Goal: Task Accomplishment & Management: Manage account settings

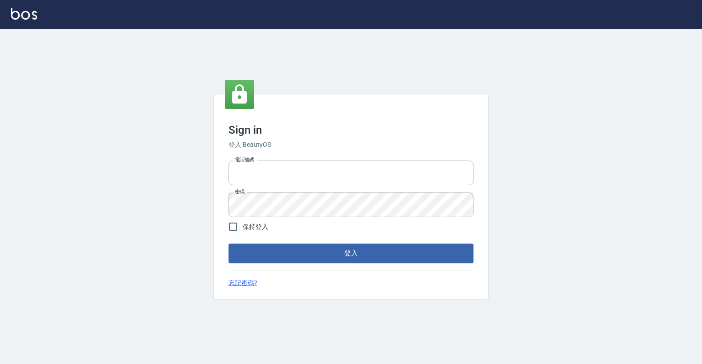
type input "0918176355"
click at [325, 280] on div "忘記密碼?" at bounding box center [350, 284] width 245 height 10
click at [343, 234] on form "電話號碼 [PHONE_NUMBER] 電話號碼 密碼 密碼 保持登入 登入" at bounding box center [350, 210] width 245 height 106
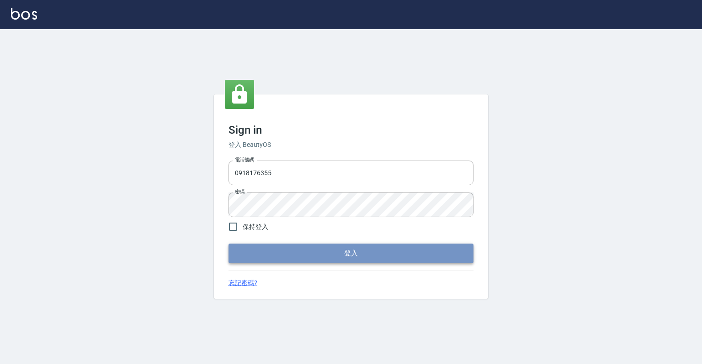
click at [336, 253] on button "登入" at bounding box center [350, 253] width 245 height 19
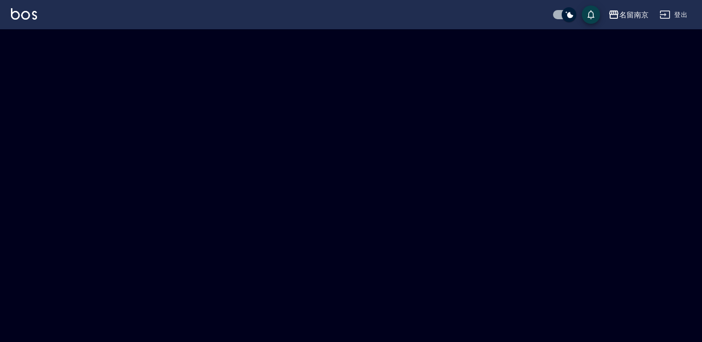
checkbox input "true"
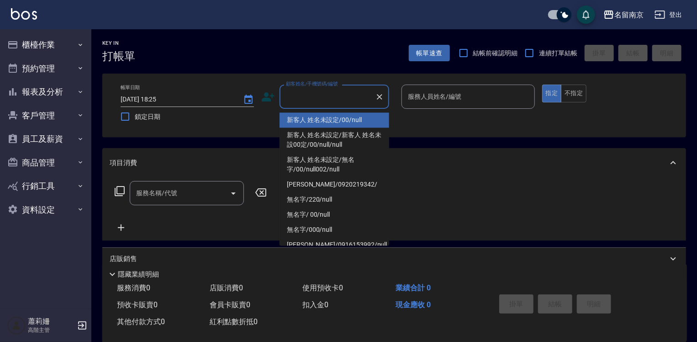
drag, startPoint x: 305, startPoint y: 100, endPoint x: 307, endPoint y: 117, distance: 16.6
click at [305, 100] on input "顧客姓名/手機號碼/編號" at bounding box center [328, 97] width 88 height 16
click at [309, 119] on li "新客人 姓名未設定/00/null" at bounding box center [335, 119] width 110 height 15
type input "新客人 姓名未設定/00/null"
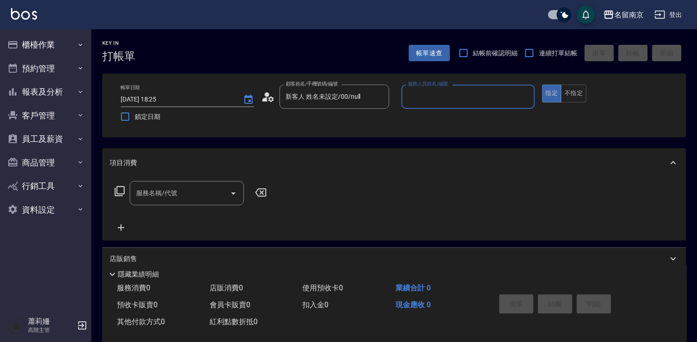
click at [433, 104] on input "服務人員姓名/編號" at bounding box center [468, 97] width 125 height 16
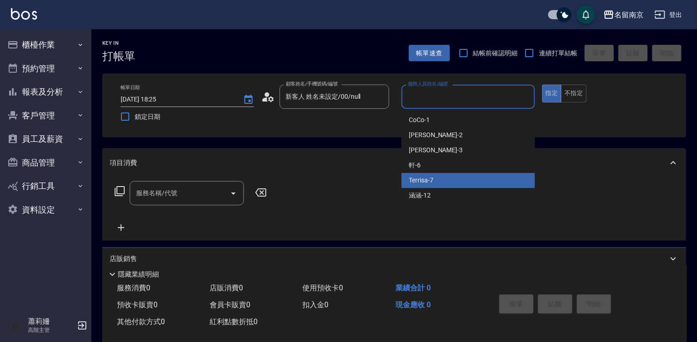
click at [427, 177] on span "Terrisa -7" at bounding box center [421, 180] width 25 height 10
type input "Terrisa-7"
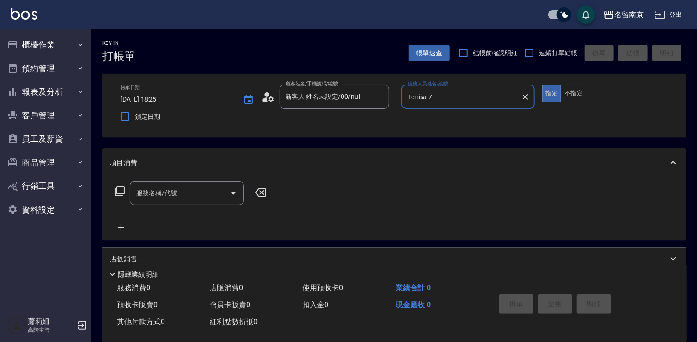
drag, startPoint x: 236, startPoint y: 201, endPoint x: 217, endPoint y: 193, distance: 19.8
click at [232, 200] on div at bounding box center [233, 193] width 14 height 24
click at [218, 193] on input "服務名稱/代號" at bounding box center [180, 193] width 92 height 16
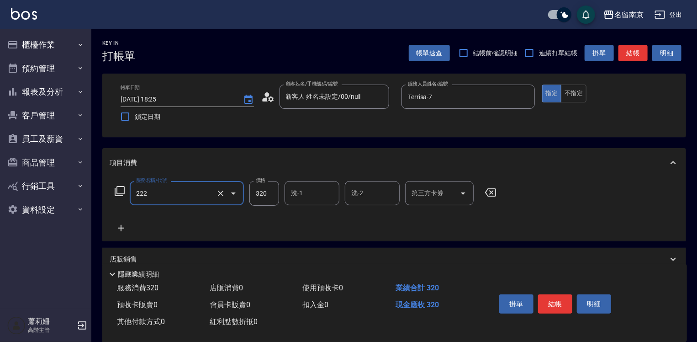
type input "洗髮卡使用320(222)"
type input "320"
type input "Terrisa-7"
click at [459, 192] on icon "Open" at bounding box center [463, 193] width 11 height 11
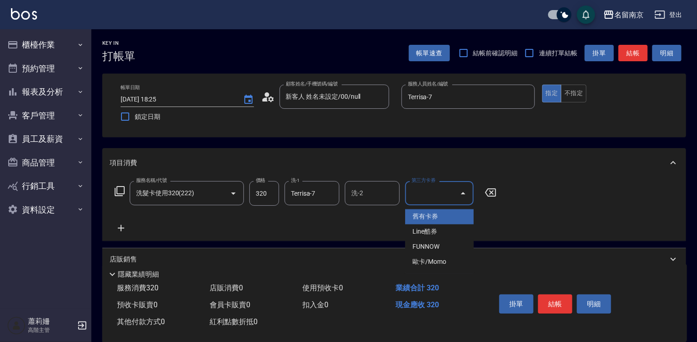
click at [448, 216] on span "舊有卡券" at bounding box center [439, 216] width 69 height 15
type input "舊有卡券"
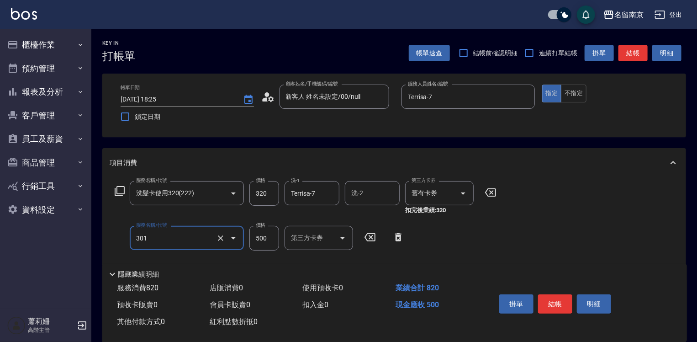
type input "剪髮(301)"
click at [541, 299] on button "結帳" at bounding box center [555, 303] width 34 height 19
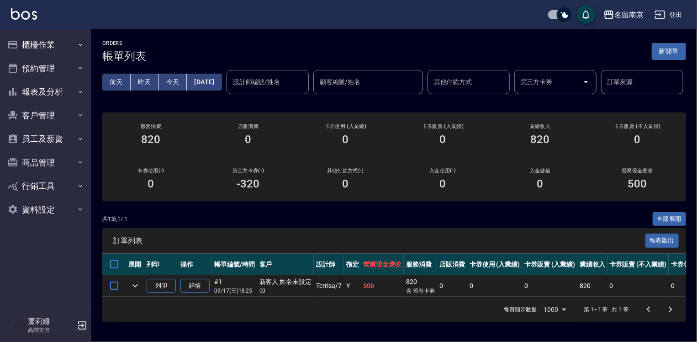
click at [669, 51] on button "新開單" at bounding box center [669, 51] width 34 height 17
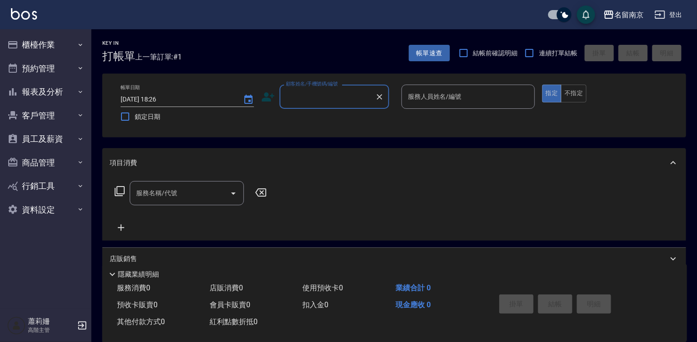
click at [317, 94] on input "顧客姓名/手機號碼/編號" at bounding box center [328, 97] width 88 height 16
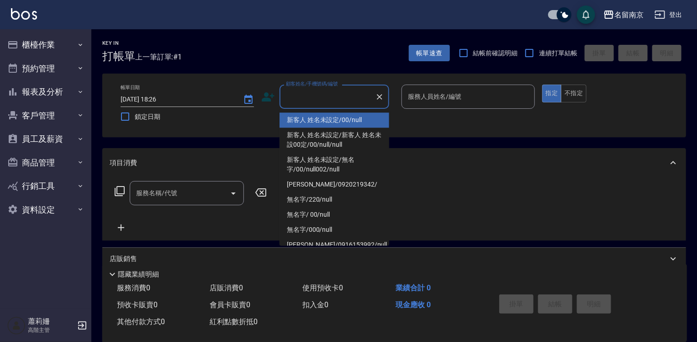
click at [314, 117] on li "新客人 姓名未設定/00/null" at bounding box center [335, 119] width 110 height 15
type input "新客人 姓名未設定/00/null"
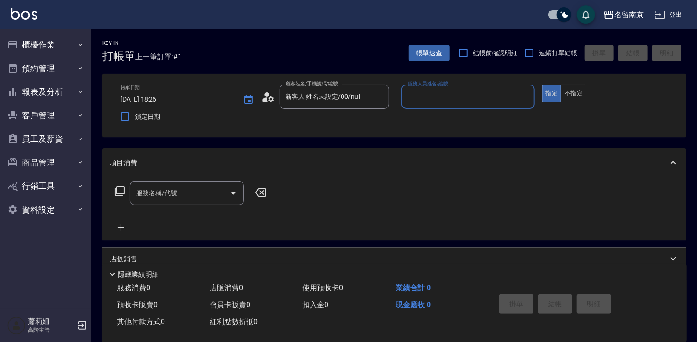
click at [426, 105] on div "服務人員姓名/編號" at bounding box center [467, 96] width 133 height 24
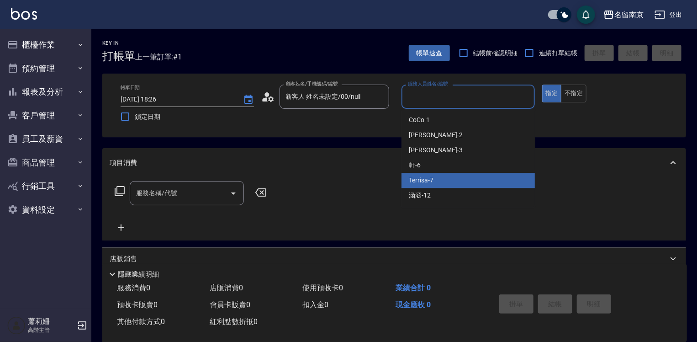
click at [430, 186] on div "Terrisa -7" at bounding box center [467, 180] width 133 height 15
type input "Terrisa-7"
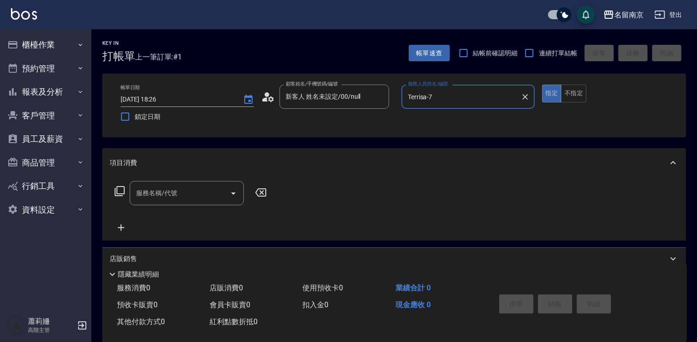
click at [119, 190] on icon at bounding box center [119, 190] width 11 height 11
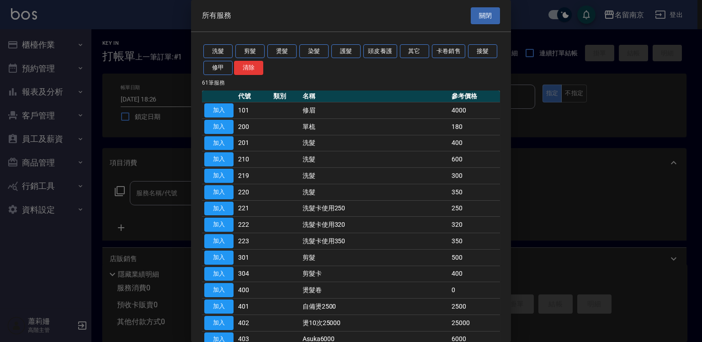
click at [150, 190] on div at bounding box center [351, 171] width 702 height 342
click at [219, 51] on button "洗髮" at bounding box center [217, 51] width 29 height 14
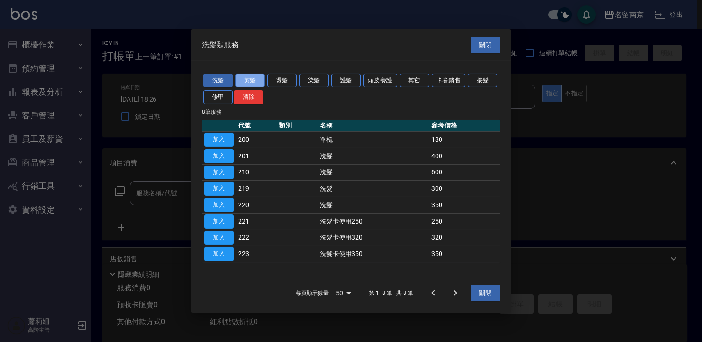
click at [247, 81] on button "剪髮" at bounding box center [249, 80] width 29 height 14
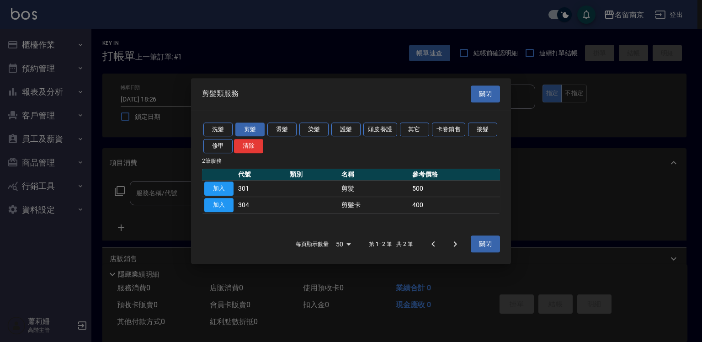
click at [215, 74] on div at bounding box center [351, 171] width 702 height 342
click at [214, 128] on button "洗髮" at bounding box center [217, 129] width 29 height 14
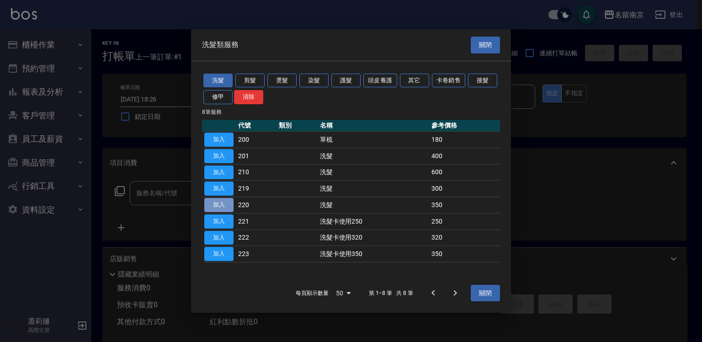
click at [212, 202] on button "加入" at bounding box center [218, 205] width 29 height 14
type input "洗髮(220)"
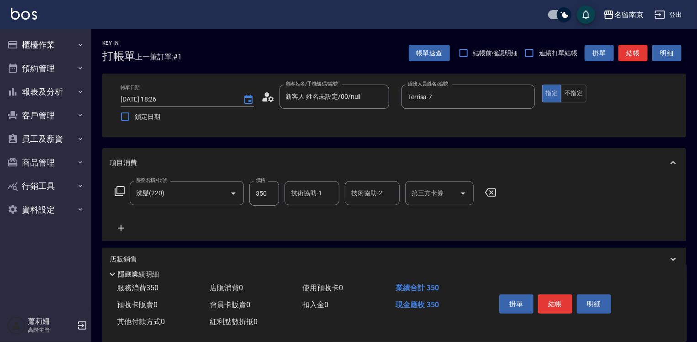
click at [121, 187] on icon at bounding box center [119, 190] width 11 height 11
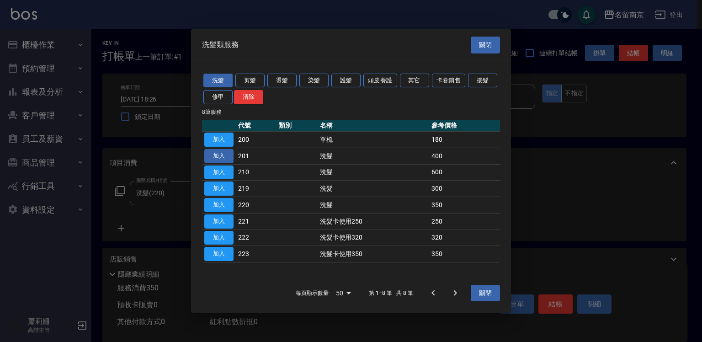
click at [210, 157] on button "加入" at bounding box center [218, 156] width 29 height 14
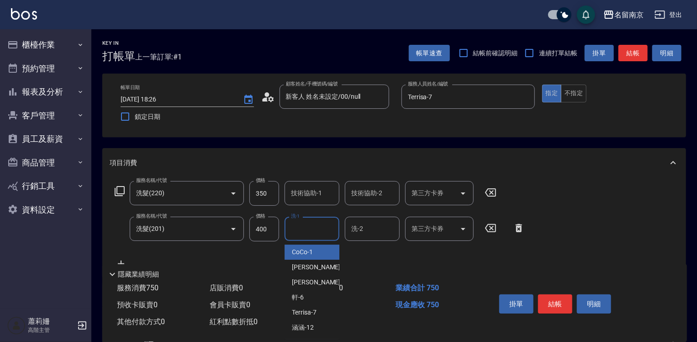
click at [314, 232] on input "洗-1" at bounding box center [312, 229] width 47 height 16
type input "軒-6"
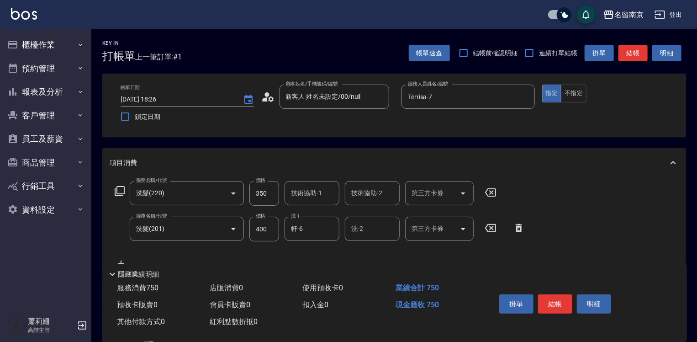
click at [494, 187] on icon at bounding box center [490, 192] width 23 height 11
click at [260, 191] on icon at bounding box center [260, 192] width 11 height 8
click at [557, 297] on button "結帳" at bounding box center [555, 303] width 34 height 19
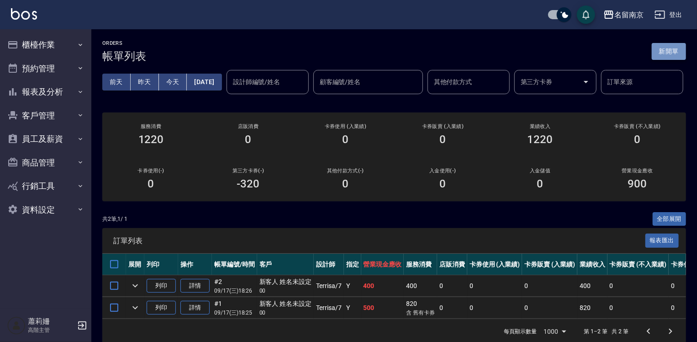
click at [667, 49] on button "新開單" at bounding box center [669, 51] width 34 height 17
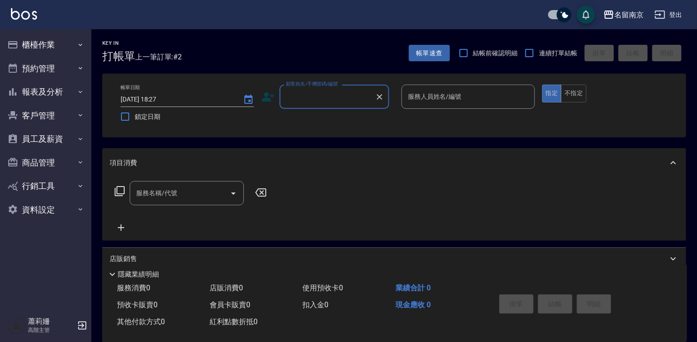
drag, startPoint x: 319, startPoint y: 100, endPoint x: 314, endPoint y: 105, distance: 7.1
click at [319, 102] on input "顧客姓名/手機號碼/編號" at bounding box center [328, 97] width 88 height 16
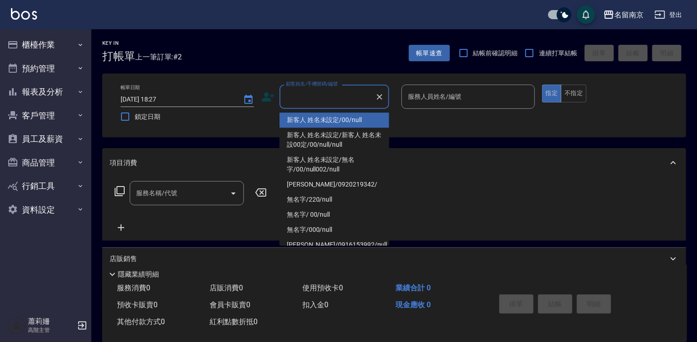
click at [321, 121] on li "新客人 姓名未設定/00/null" at bounding box center [335, 119] width 110 height 15
type input "新客人 姓名未設定/00/null"
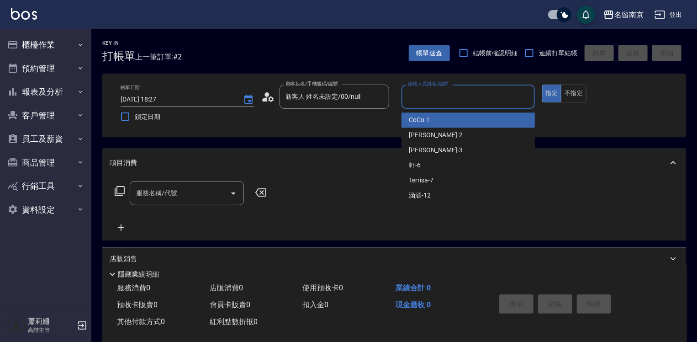
drag, startPoint x: 429, startPoint y: 100, endPoint x: 427, endPoint y: 109, distance: 9.1
click at [429, 100] on input "服務人員姓名/編號" at bounding box center [468, 97] width 125 height 16
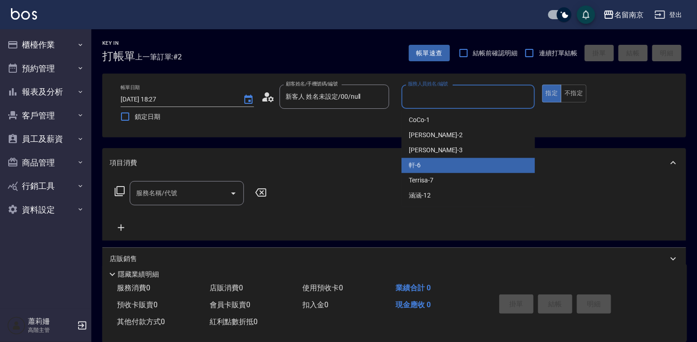
click at [426, 164] on div "軒 -6" at bounding box center [467, 165] width 133 height 15
type input "軒-6"
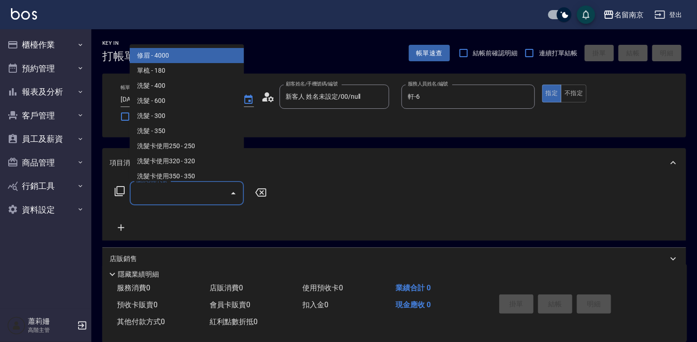
click at [200, 199] on input "服務名稱/代號" at bounding box center [180, 193] width 92 height 16
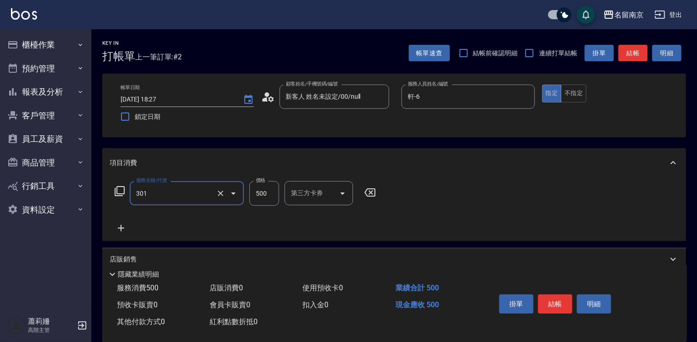
type input "剪髮(301)"
click at [556, 300] on button "結帳" at bounding box center [555, 303] width 34 height 19
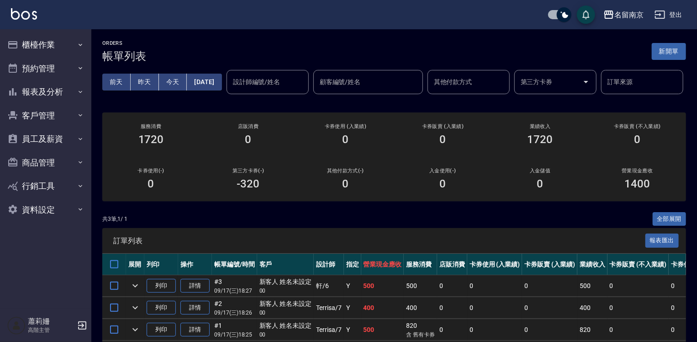
drag, startPoint x: 661, startPoint y: 55, endPoint x: 657, endPoint y: 53, distance: 5.3
click at [661, 55] on button "新開單" at bounding box center [669, 51] width 34 height 17
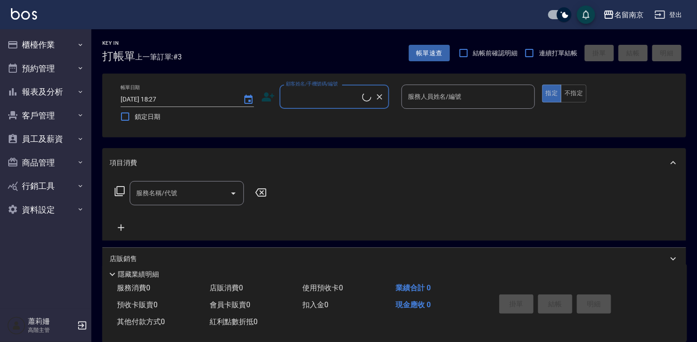
click at [313, 99] on input "顧客姓名/手機號碼/編號" at bounding box center [323, 97] width 79 height 16
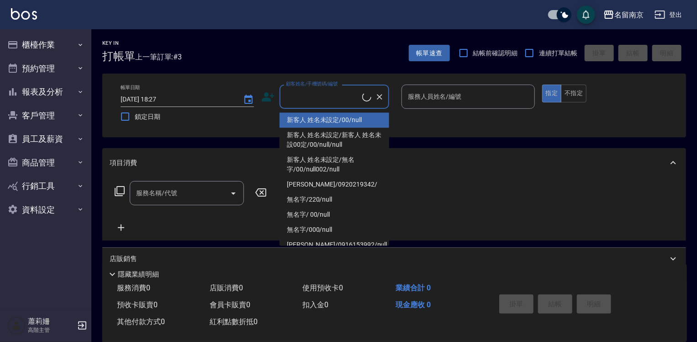
drag, startPoint x: 323, startPoint y: 121, endPoint x: 367, endPoint y: 124, distance: 44.0
click at [326, 121] on li "新客人 姓名未設定/00/null" at bounding box center [335, 119] width 110 height 15
type input "新客人 姓名未設定/00/null"
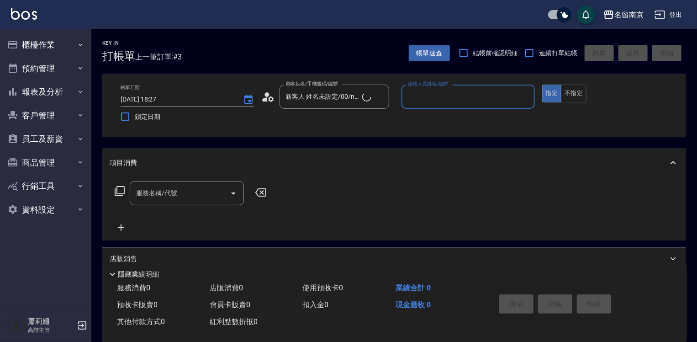
click at [417, 107] on div "服務人員姓名/編號" at bounding box center [467, 96] width 133 height 24
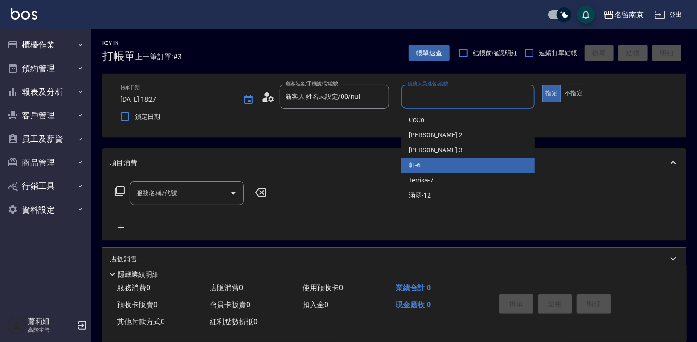
click at [424, 163] on div "軒 -6" at bounding box center [467, 165] width 133 height 15
type input "軒-6"
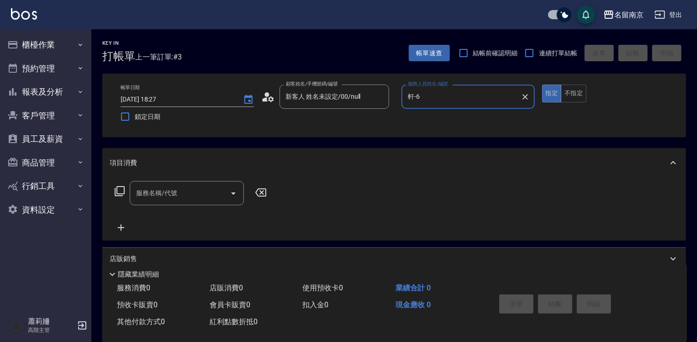
click at [158, 191] on input "服務名稱/代號" at bounding box center [180, 193] width 92 height 16
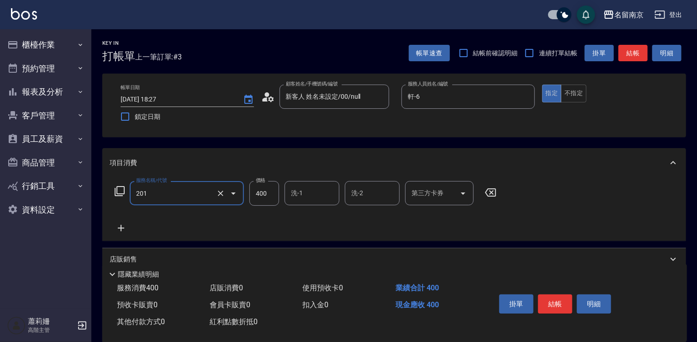
type input "洗髮(201)"
type input "430"
click at [559, 300] on button "結帳" at bounding box center [555, 303] width 34 height 19
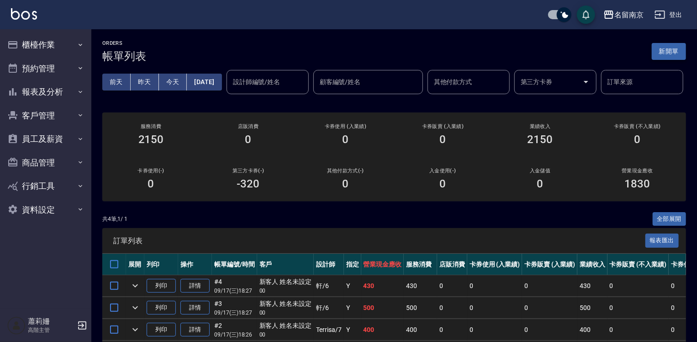
click at [676, 52] on button "新開單" at bounding box center [669, 51] width 34 height 17
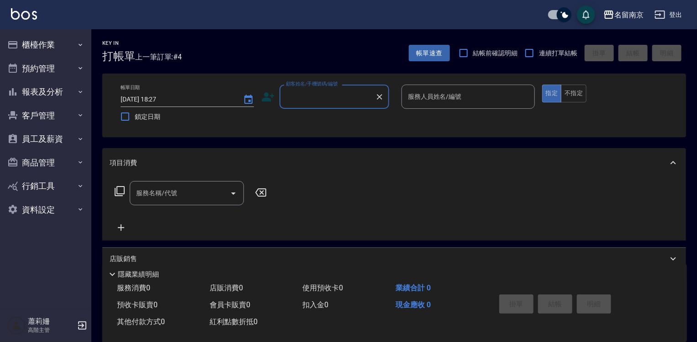
click at [292, 100] on input "顧客姓名/手機號碼/編號" at bounding box center [328, 97] width 88 height 16
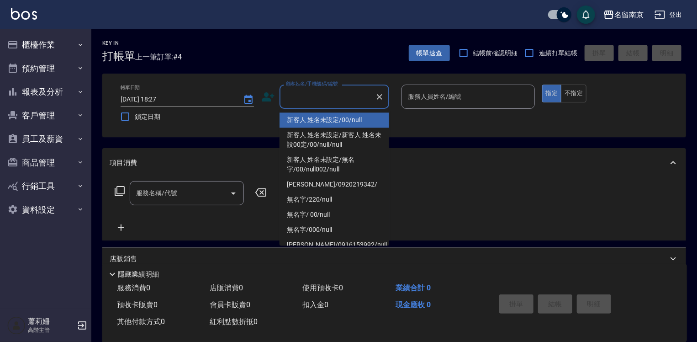
click at [298, 117] on li "新客人 姓名未設定/00/null" at bounding box center [335, 119] width 110 height 15
type input "新客人 姓名未設定/00/null"
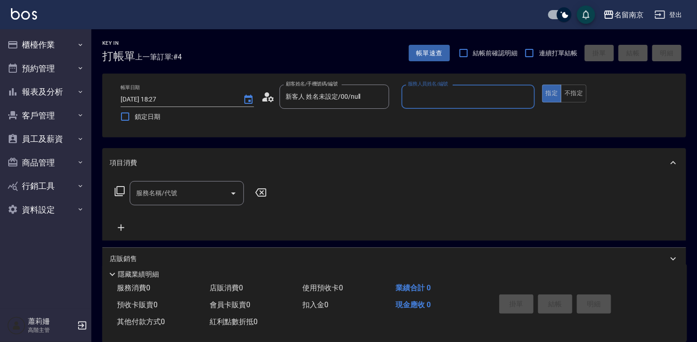
click at [453, 100] on input "服務人員姓名/編號" at bounding box center [468, 97] width 125 height 16
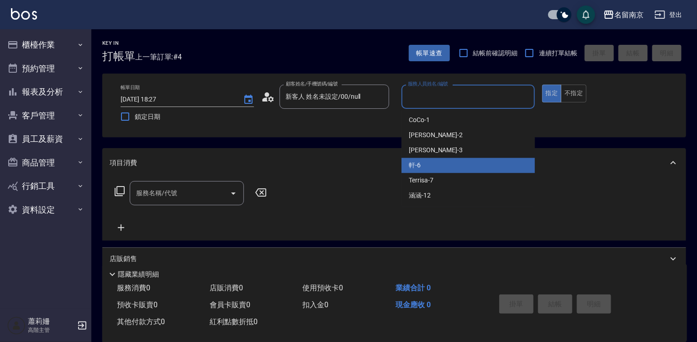
click at [423, 164] on div "軒 -6" at bounding box center [467, 165] width 133 height 15
type input "軒-6"
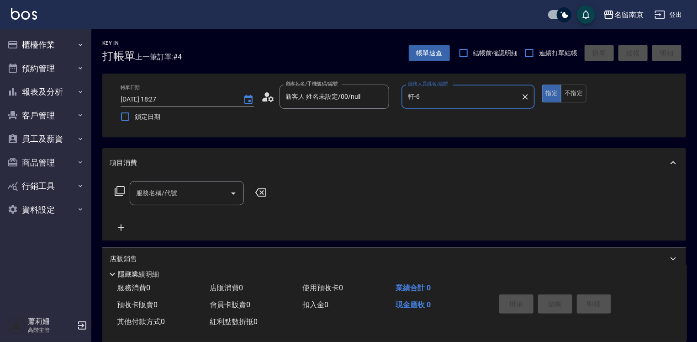
click at [149, 193] on input "服務名稱/代號" at bounding box center [180, 193] width 92 height 16
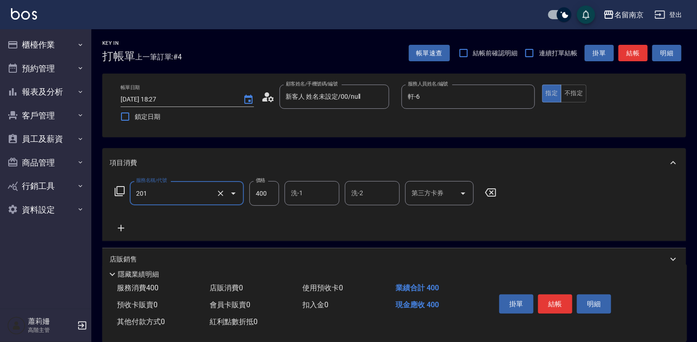
type input "洗髮(201)"
type input "430"
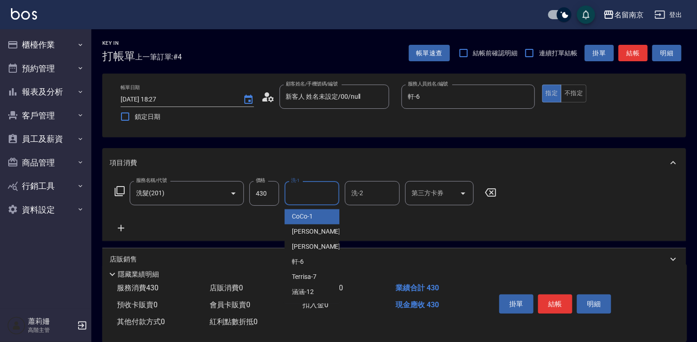
click at [308, 185] on input "洗-1" at bounding box center [312, 193] width 47 height 16
type input "軒-6"
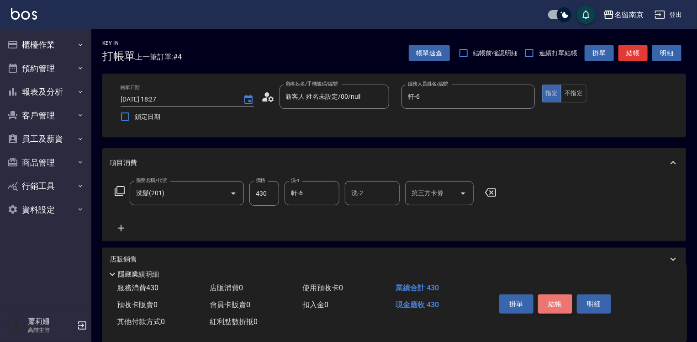
click at [555, 299] on button "結帳" at bounding box center [555, 303] width 34 height 19
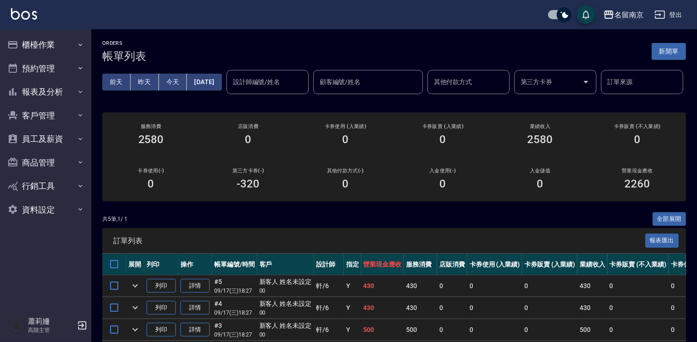
click at [669, 53] on button "新開單" at bounding box center [669, 51] width 34 height 17
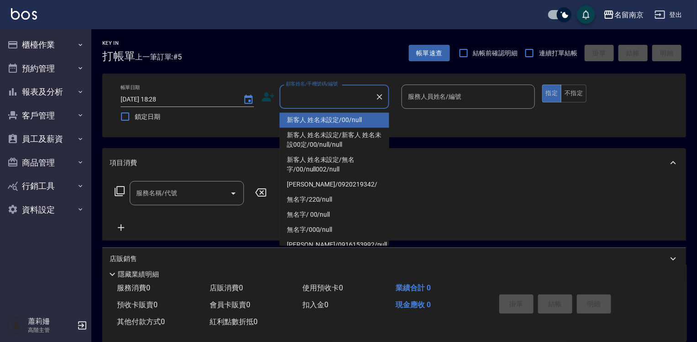
click at [336, 91] on input "顧客姓名/手機號碼/編號" at bounding box center [328, 97] width 88 height 16
click at [334, 118] on li "新客人 姓名未設定/00/null" at bounding box center [335, 119] width 110 height 15
type input "新客人 姓名未設定/00/null"
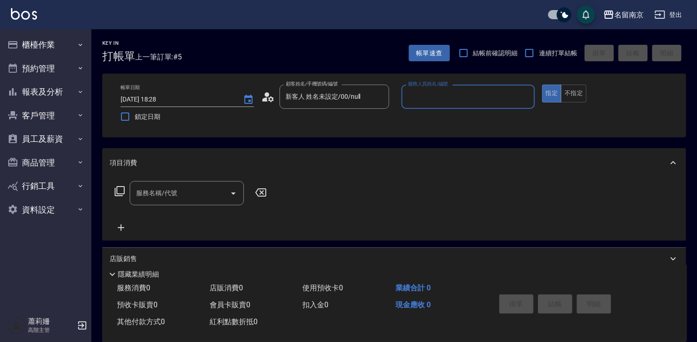
click at [458, 97] on input "服務人員姓名/編號" at bounding box center [468, 97] width 125 height 16
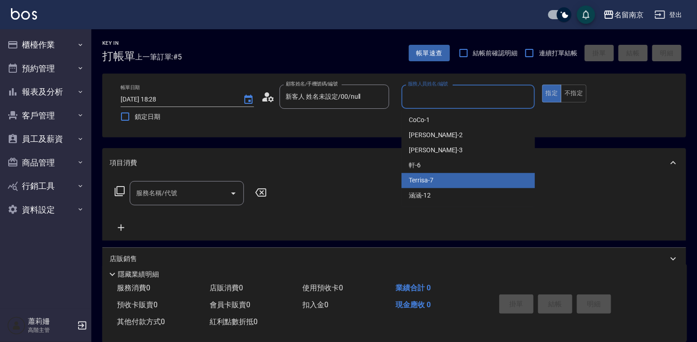
click at [427, 184] on span "Terrisa -7" at bounding box center [421, 180] width 25 height 10
type input "Terrisa-7"
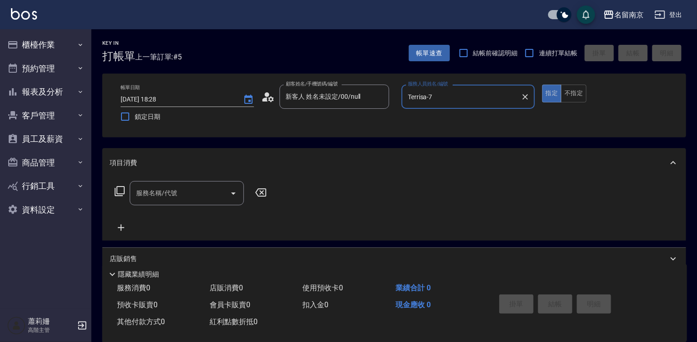
click at [176, 184] on div "服務名稱/代號" at bounding box center [187, 193] width 114 height 24
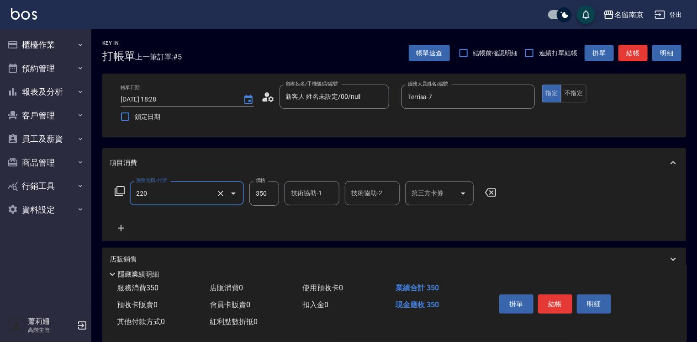
type input "洗髮(220)"
type input "7"
type input "軒-6"
click at [553, 301] on button "結帳" at bounding box center [555, 303] width 34 height 19
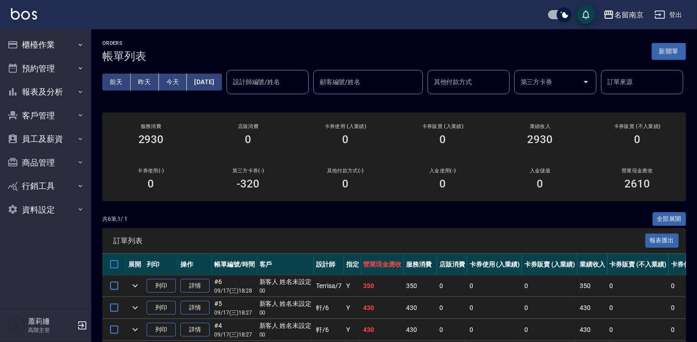
click at [661, 42] on div "ORDERS 帳單列表 新開單" at bounding box center [394, 51] width 584 height 22
click at [659, 48] on button "新開單" at bounding box center [669, 51] width 34 height 17
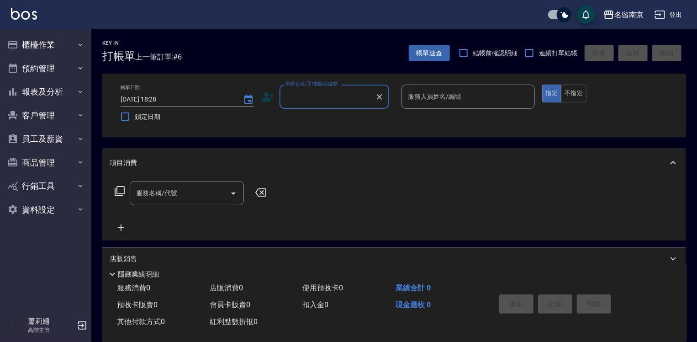
click at [306, 95] on input "顧客姓名/手機號碼/編號" at bounding box center [328, 97] width 88 height 16
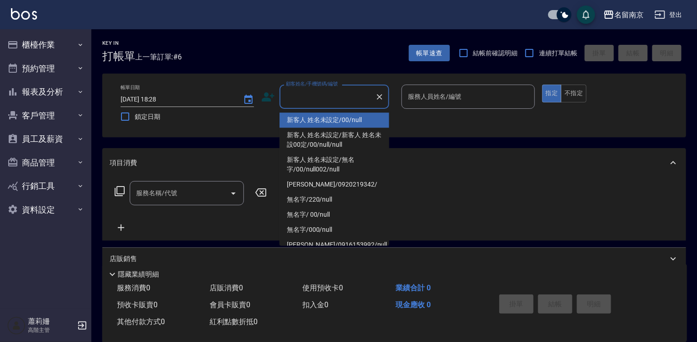
drag, startPoint x: 312, startPoint y: 120, endPoint x: 340, endPoint y: 125, distance: 28.7
click at [312, 121] on li "新客人 姓名未設定/00/null" at bounding box center [335, 119] width 110 height 15
type input "新客人 姓名未設定/00/null"
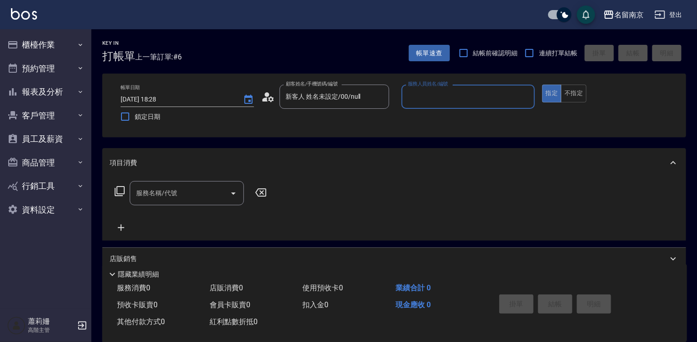
click at [432, 90] on input "服務人員姓名/編號" at bounding box center [468, 97] width 125 height 16
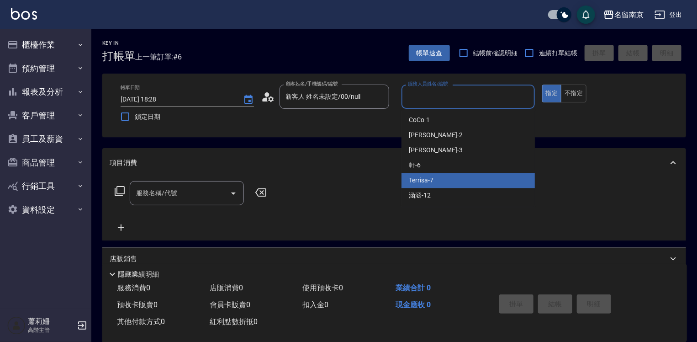
click at [433, 179] on span "Terrisa -7" at bounding box center [421, 180] width 25 height 10
type input "Terrisa-7"
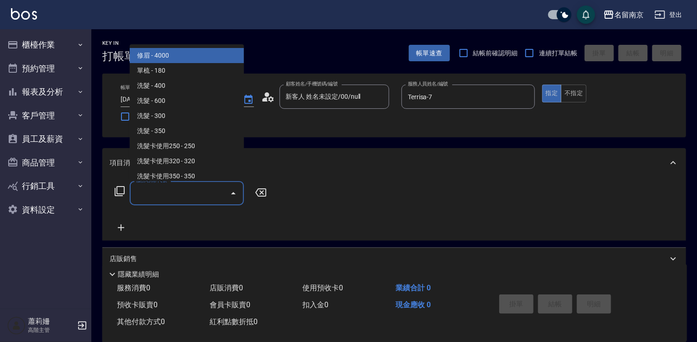
click at [189, 195] on input "服務名稱/代號" at bounding box center [180, 193] width 92 height 16
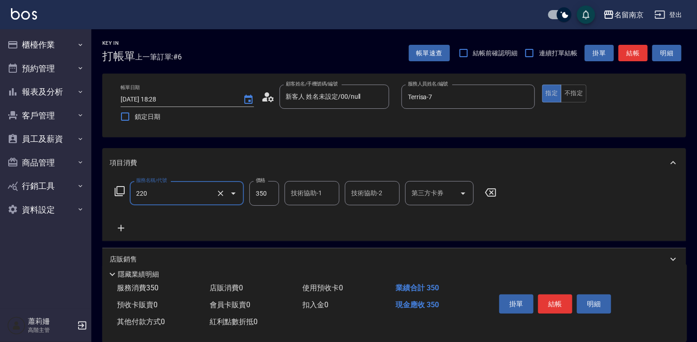
type input "洗髮(220)"
type input "軒-6"
click at [559, 300] on button "結帳" at bounding box center [555, 303] width 34 height 19
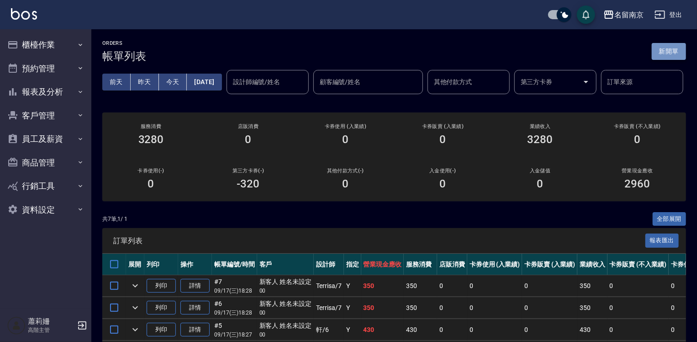
click at [660, 44] on button "新開單" at bounding box center [669, 51] width 34 height 17
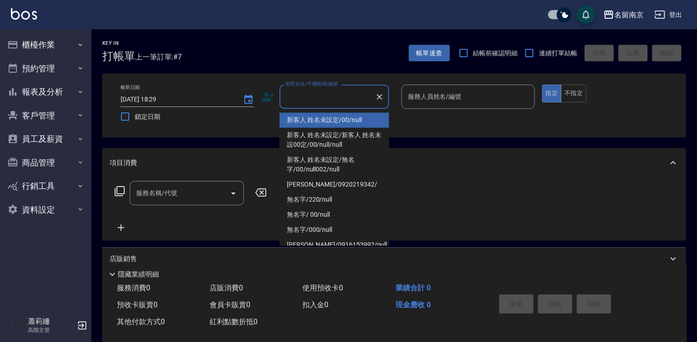
click at [300, 101] on input "顧客姓名/手機號碼/編號" at bounding box center [328, 97] width 88 height 16
drag, startPoint x: 305, startPoint y: 121, endPoint x: 447, endPoint y: 115, distance: 142.6
click at [307, 121] on li "新客人 姓名未設定/00/null" at bounding box center [335, 119] width 110 height 15
type input "新客人 姓名未設定/00/null"
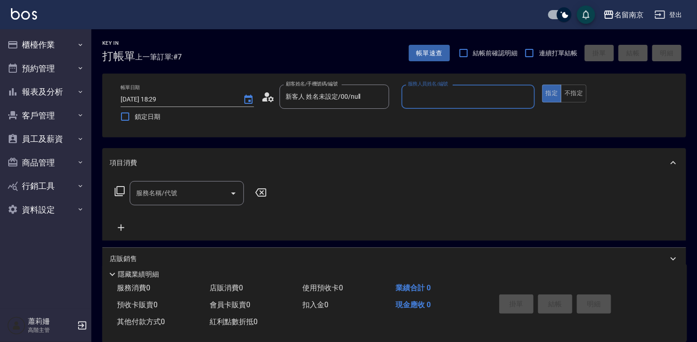
click at [455, 96] on input "服務人員姓名/編號" at bounding box center [468, 97] width 125 height 16
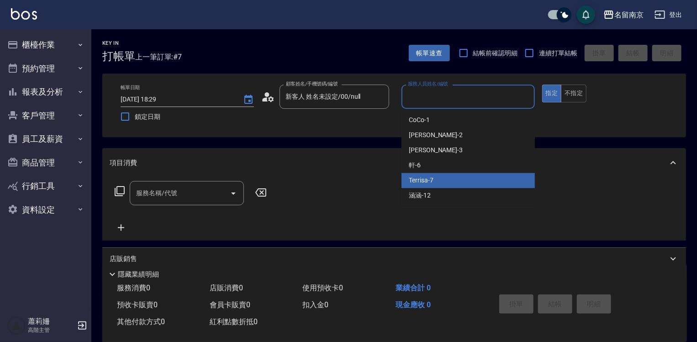
click at [433, 186] on div "Terrisa -7" at bounding box center [467, 180] width 133 height 15
type input "Terrisa-7"
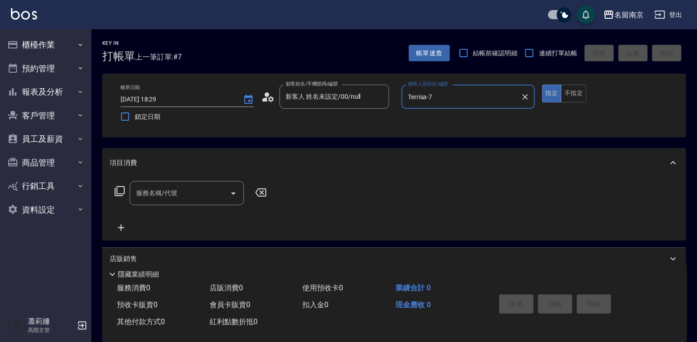
click at [144, 192] on input "服務名稱/代號" at bounding box center [180, 193] width 92 height 16
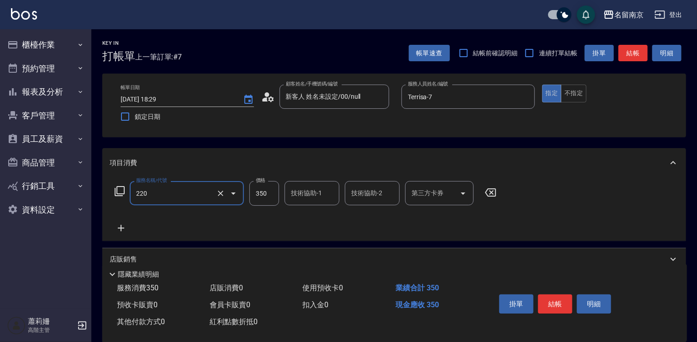
type input "洗髮(220)"
type input "380"
type input "Terrisa-7"
click at [557, 303] on button "結帳" at bounding box center [555, 303] width 34 height 19
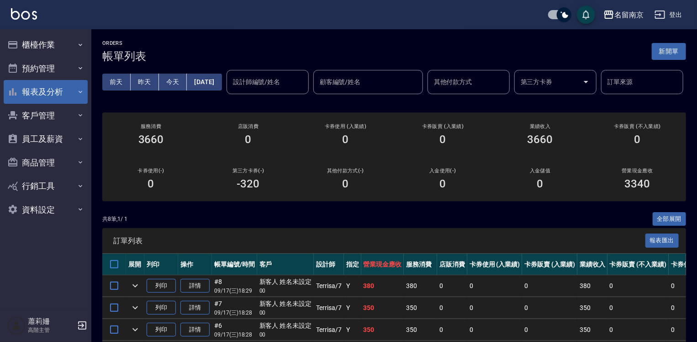
click at [26, 88] on button "報表及分析" at bounding box center [46, 92] width 84 height 24
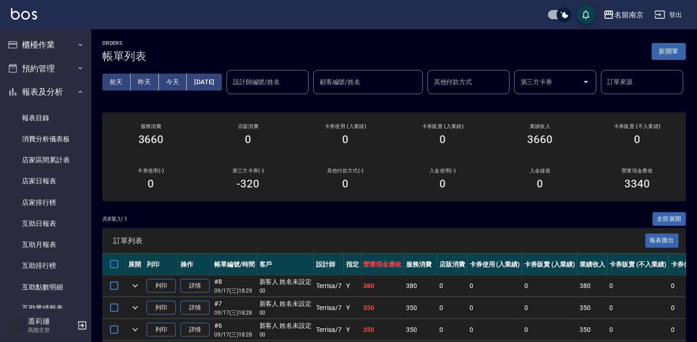
scroll to position [183, 0]
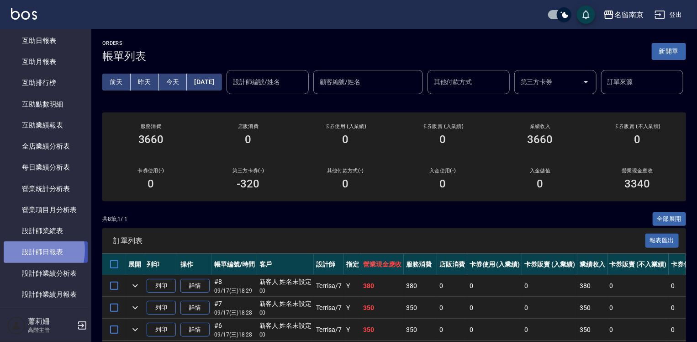
click at [32, 250] on link "設計師日報表" at bounding box center [46, 251] width 84 height 21
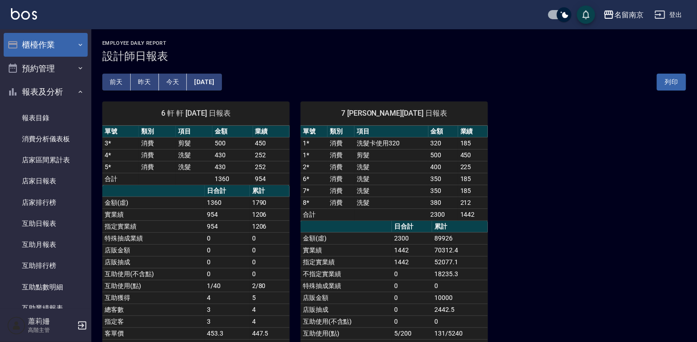
click at [33, 46] on button "櫃檯作業" at bounding box center [46, 45] width 84 height 24
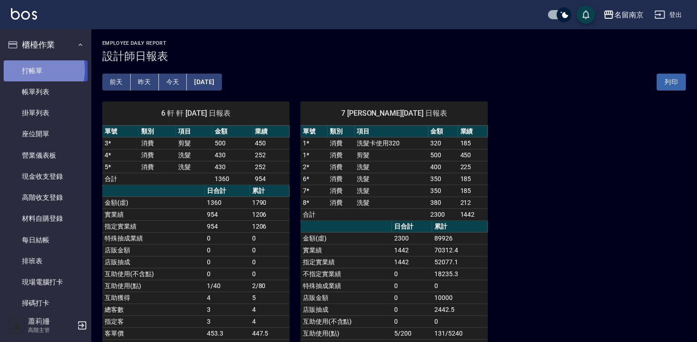
click at [31, 69] on link "打帳單" at bounding box center [46, 70] width 84 height 21
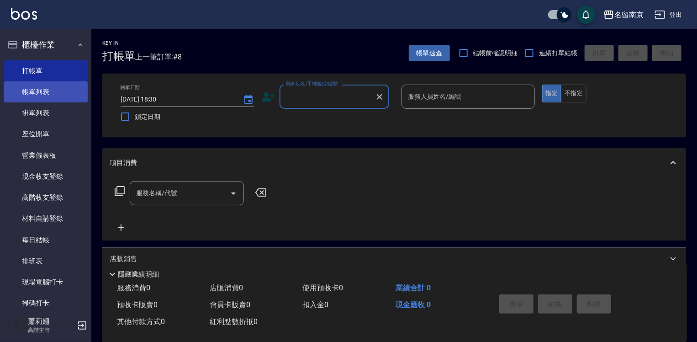
click at [32, 92] on link "帳單列表" at bounding box center [46, 91] width 84 height 21
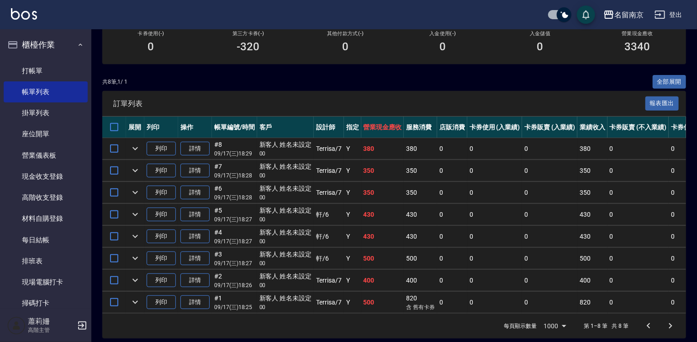
scroll to position [179, 0]
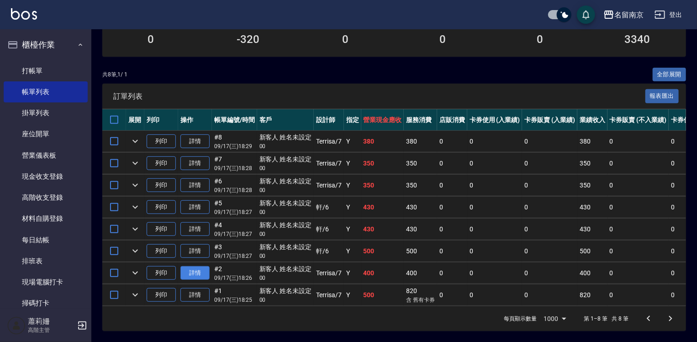
click at [206, 266] on link "詳情" at bounding box center [194, 273] width 29 height 14
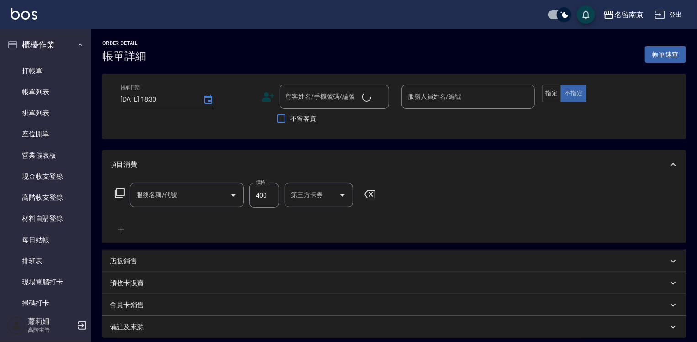
type input "[DATE] 18:26"
type input "Terrisa-7"
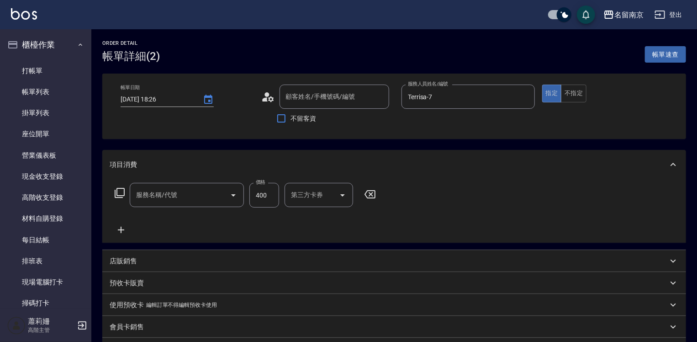
type input "洗髮(201)"
type input "新客人 姓名未設定/00/null"
click at [261, 194] on input "400" at bounding box center [264, 195] width 30 height 25
type input "430"
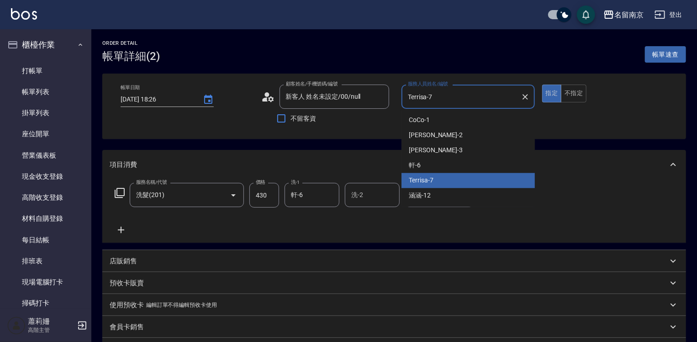
click at [431, 99] on input "Terrisa-7" at bounding box center [461, 97] width 111 height 16
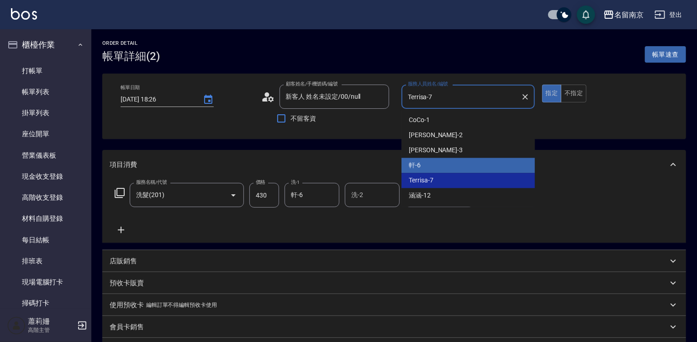
click at [424, 167] on div "軒 -6" at bounding box center [467, 165] width 133 height 15
type input "軒-6"
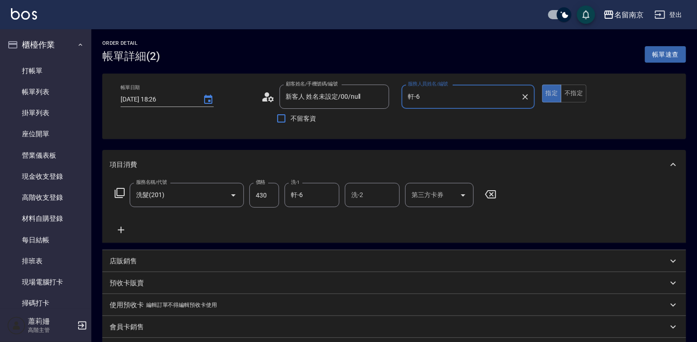
scroll to position [137, 0]
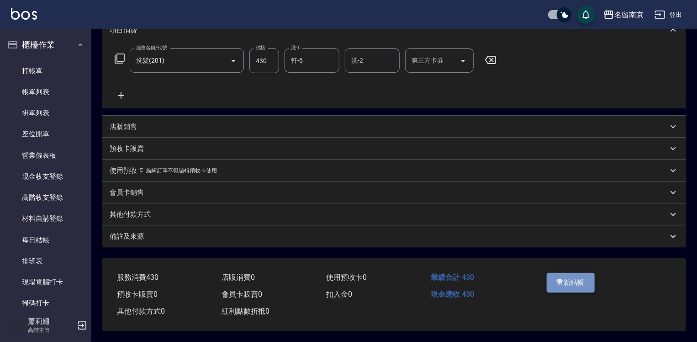
click at [561, 280] on button "重新結帳" at bounding box center [571, 282] width 48 height 19
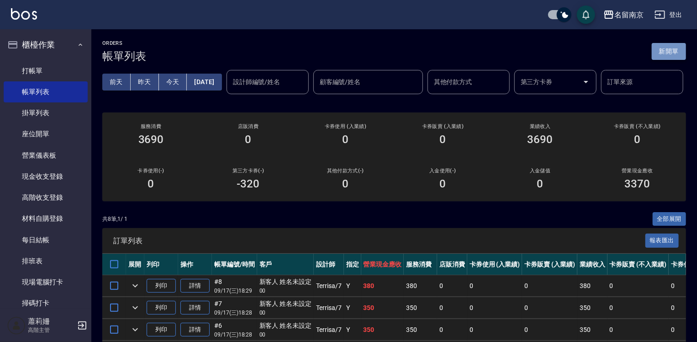
click at [665, 47] on button "新開單" at bounding box center [669, 51] width 34 height 17
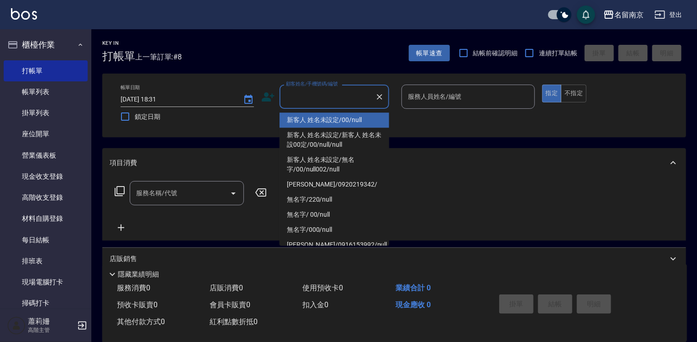
click at [337, 95] on input "顧客姓名/手機號碼/編號" at bounding box center [328, 97] width 88 height 16
click at [324, 120] on li "新客人 姓名未設定/00/null" at bounding box center [335, 119] width 110 height 15
type input "新客人 姓名未設定/00/null"
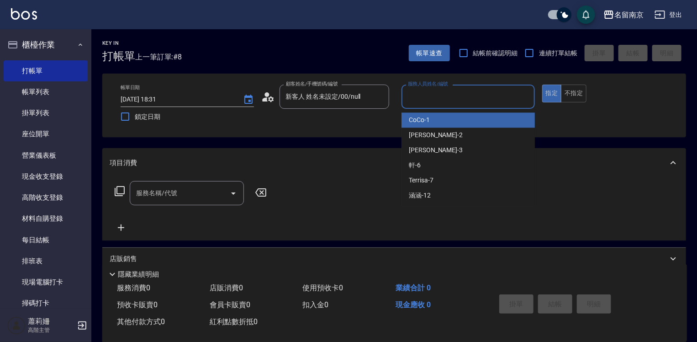
drag, startPoint x: 410, startPoint y: 104, endPoint x: 420, endPoint y: 150, distance: 46.8
click at [411, 104] on input "服務人員姓名/編號" at bounding box center [468, 97] width 125 height 16
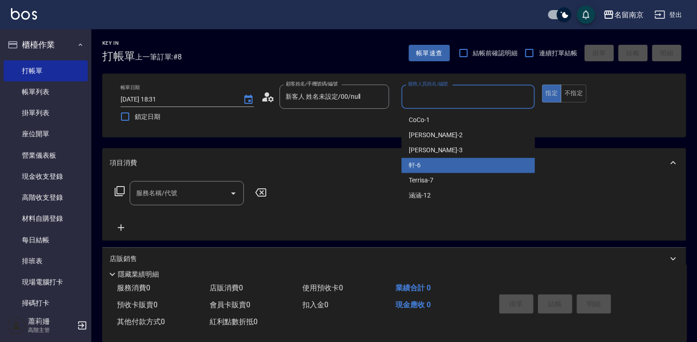
click at [419, 164] on span "軒 -6" at bounding box center [415, 165] width 12 height 10
type input "軒-6"
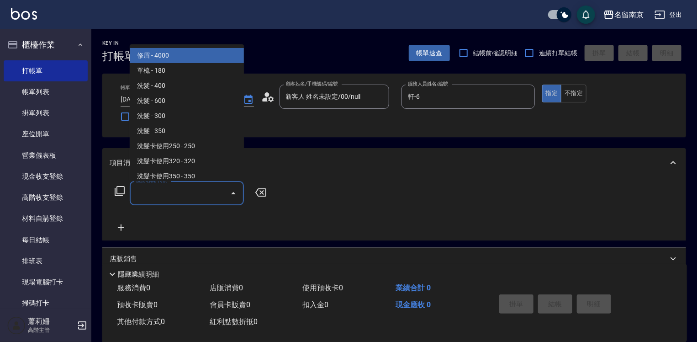
click at [176, 192] on input "服務名稱/代號" at bounding box center [180, 193] width 92 height 16
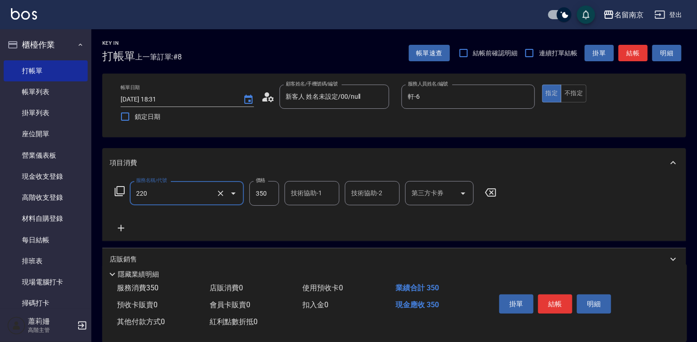
type input "洗髮(220)"
type input "軒-6"
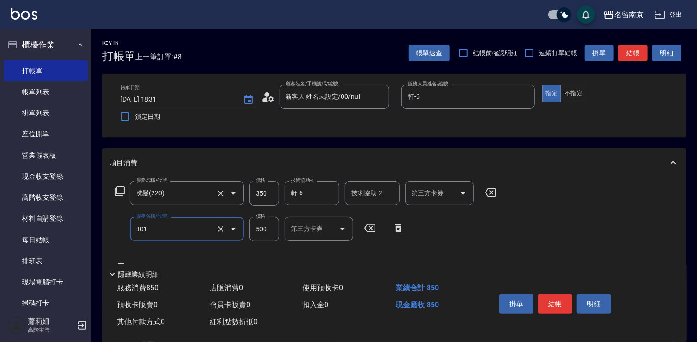
type input "剪髮(301)"
type input "450"
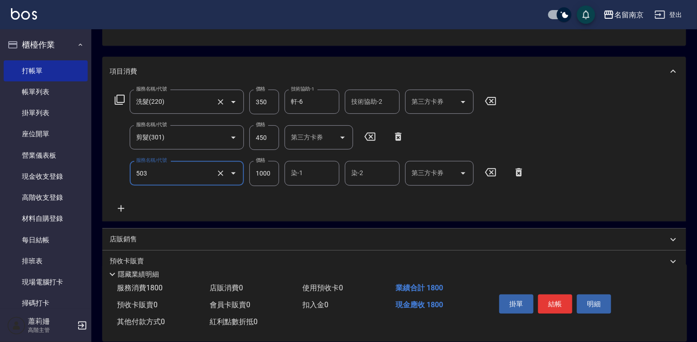
scroll to position [137, 0]
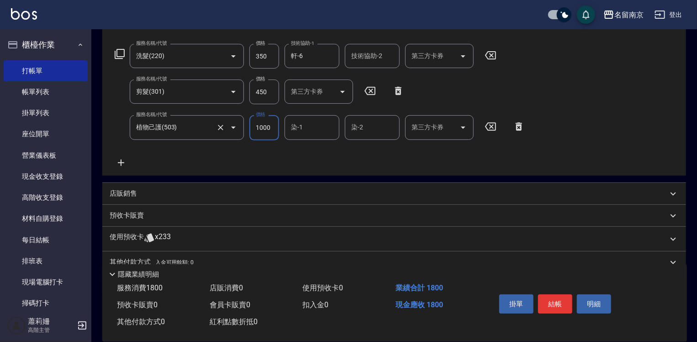
drag, startPoint x: 222, startPoint y: 126, endPoint x: 176, endPoint y: 98, distance: 53.9
click at [222, 126] on icon "Clear" at bounding box center [220, 127] width 5 height 5
click at [117, 54] on icon at bounding box center [119, 53] width 11 height 11
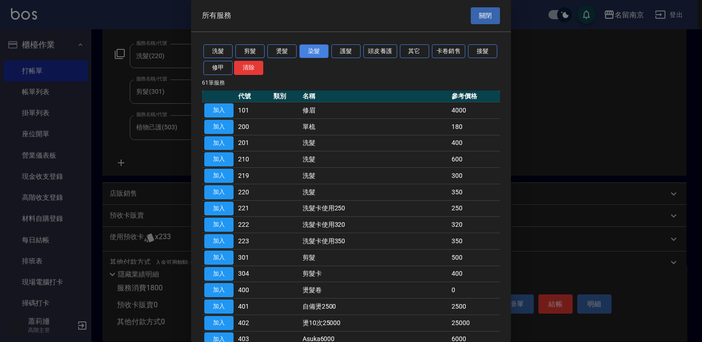
click at [310, 51] on button "染髮" at bounding box center [313, 51] width 29 height 14
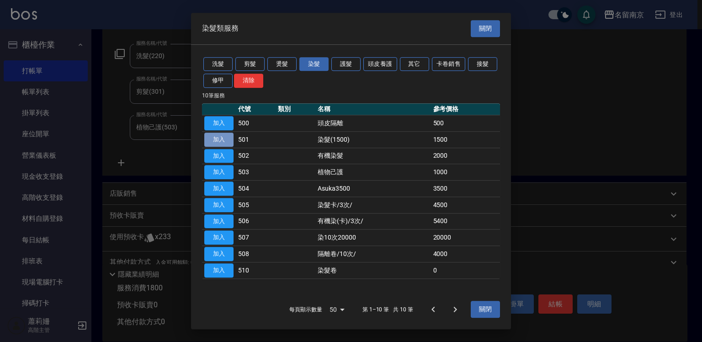
click at [214, 139] on button "加入" at bounding box center [218, 139] width 29 height 14
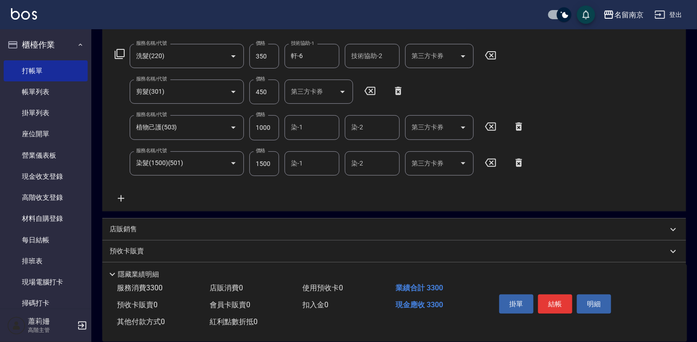
click at [521, 127] on icon at bounding box center [519, 126] width 6 height 8
type input "染髮(1500)(501)"
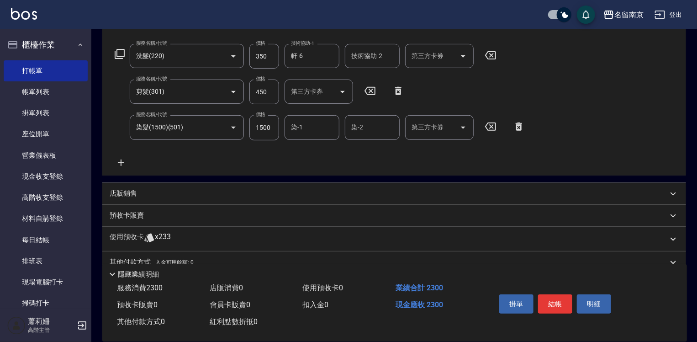
click at [264, 124] on input "1500" at bounding box center [264, 127] width 30 height 25
type input "2000"
type input "軒-6"
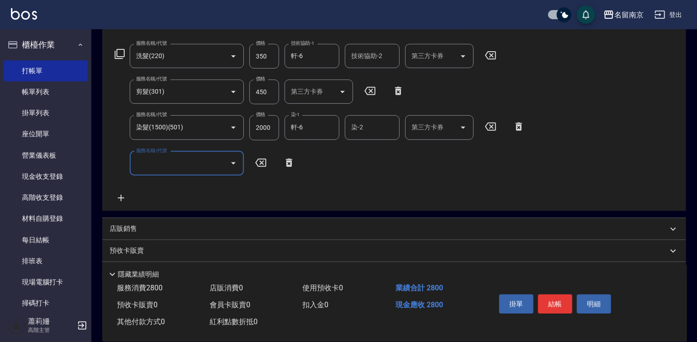
click at [117, 56] on icon at bounding box center [120, 54] width 10 height 10
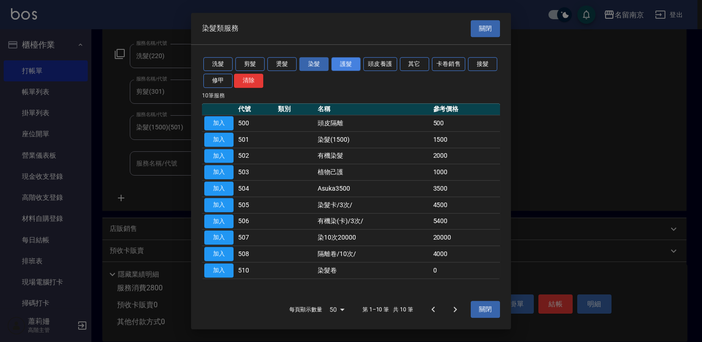
click at [354, 64] on button "護髮" at bounding box center [345, 64] width 29 height 14
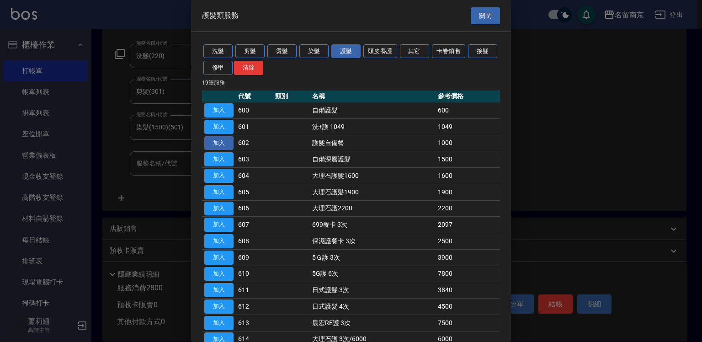
click at [211, 147] on button "加入" at bounding box center [218, 143] width 29 height 14
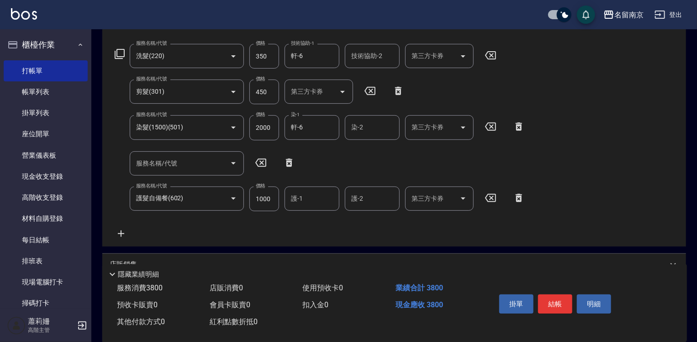
click at [286, 159] on icon at bounding box center [289, 162] width 6 height 8
type input "護髮自備餐(602)"
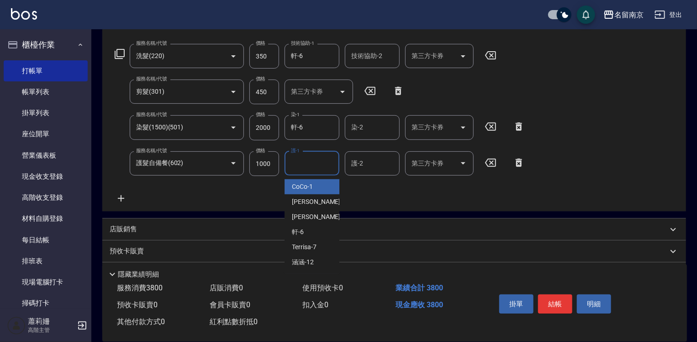
click at [296, 164] on input "護-1" at bounding box center [312, 163] width 47 height 16
type input "軒-6"
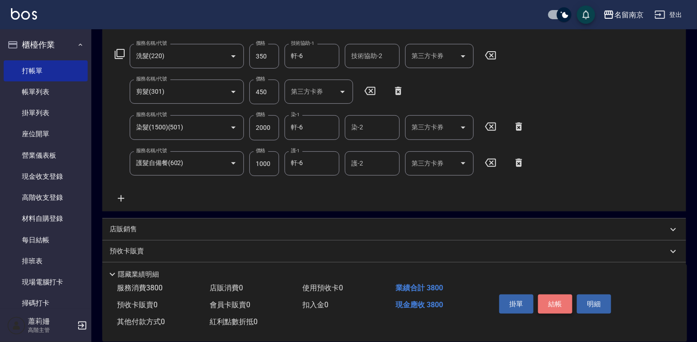
click at [557, 302] on button "結帳" at bounding box center [555, 303] width 34 height 19
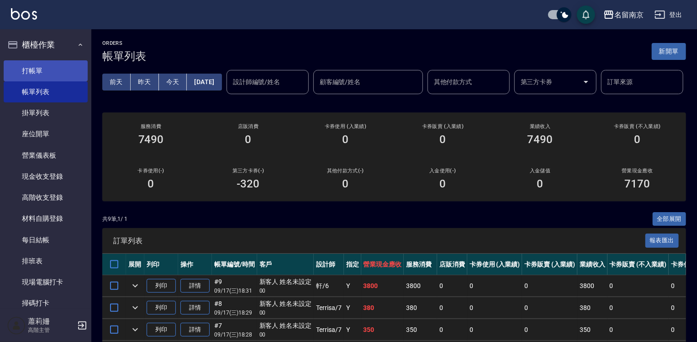
click at [24, 67] on link "打帳單" at bounding box center [46, 70] width 84 height 21
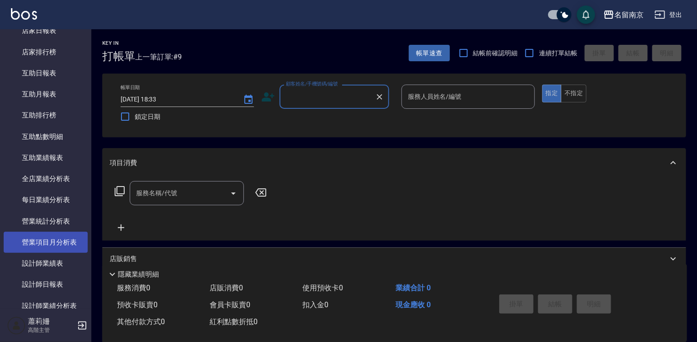
scroll to position [548, 0]
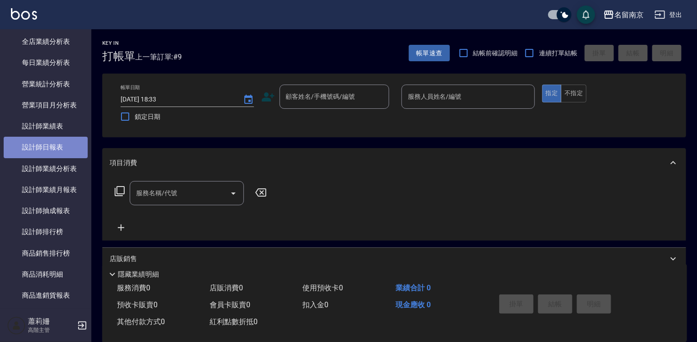
click at [46, 144] on link "設計師日報表" at bounding box center [46, 147] width 84 height 21
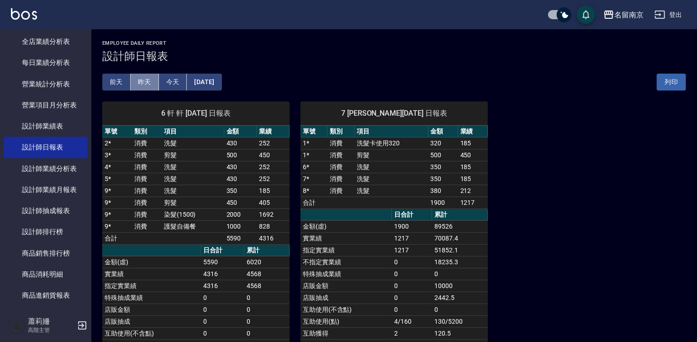
click at [148, 82] on button "昨天" at bounding box center [145, 82] width 28 height 17
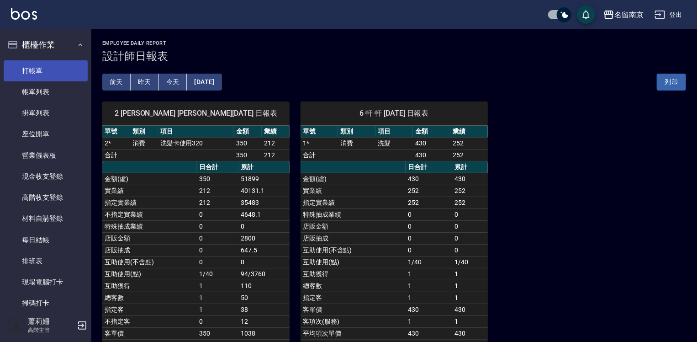
click at [24, 66] on link "打帳單" at bounding box center [46, 70] width 84 height 21
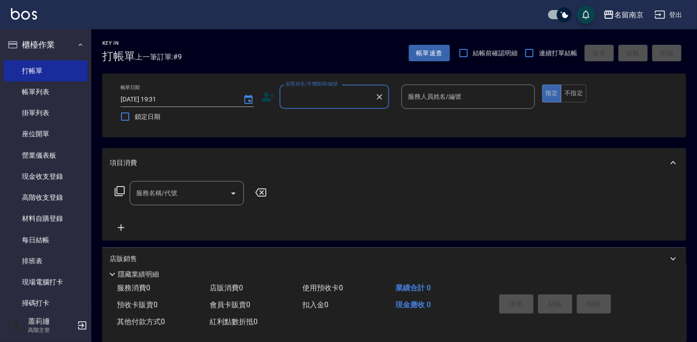
click at [342, 97] on input "顧客姓名/手機號碼/編號" at bounding box center [328, 97] width 88 height 16
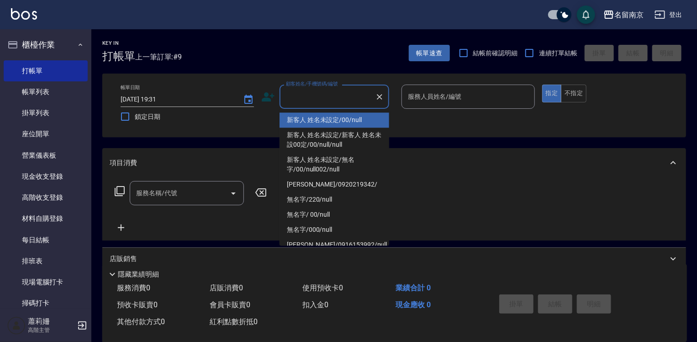
click at [332, 118] on li "新客人 姓名未設定/00/null" at bounding box center [335, 119] width 110 height 15
type input "新客人 姓名未設定/00/null"
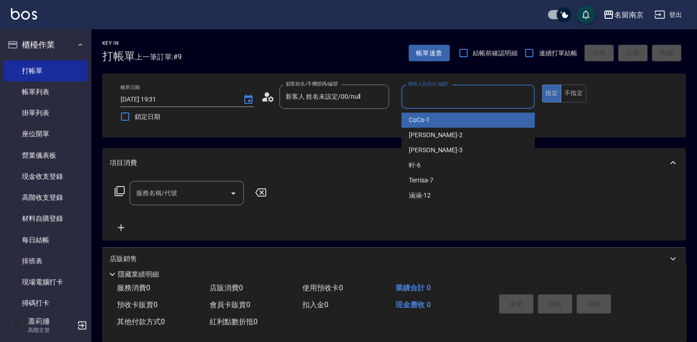
click at [452, 97] on input "服務人員姓名/編號" at bounding box center [468, 97] width 125 height 16
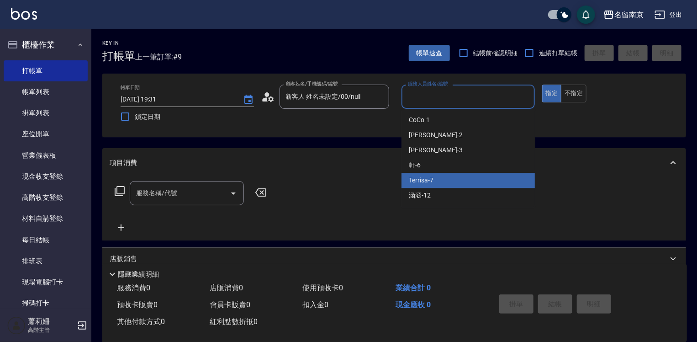
click at [433, 183] on span "Terrisa -7" at bounding box center [421, 180] width 25 height 10
type input "Terrisa-7"
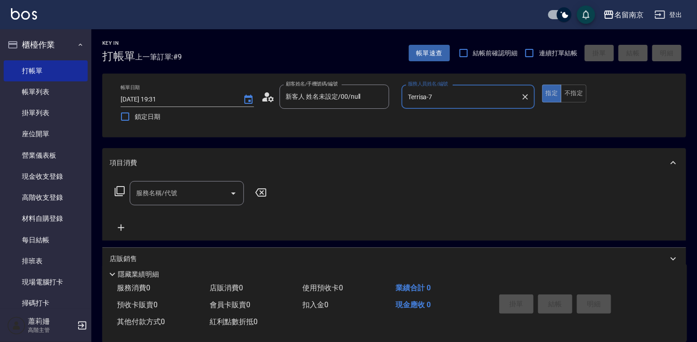
click at [182, 195] on input "服務名稱/代號" at bounding box center [180, 193] width 92 height 16
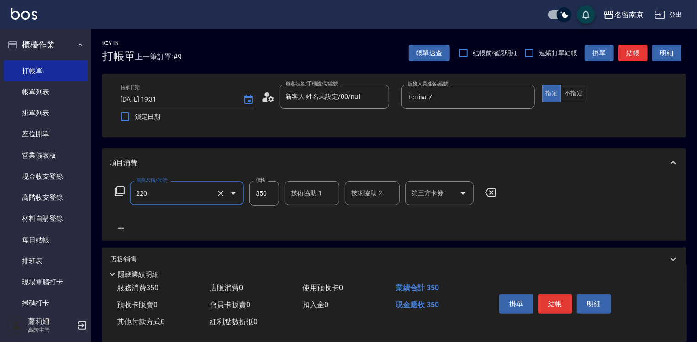
type input "洗髮(220)"
type input "300"
type input "Terrisa-7"
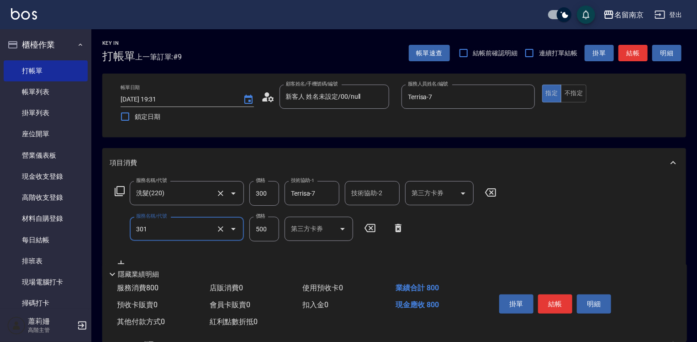
type input "剪髮(301)"
type input "550"
click at [549, 300] on button "結帳" at bounding box center [555, 303] width 34 height 19
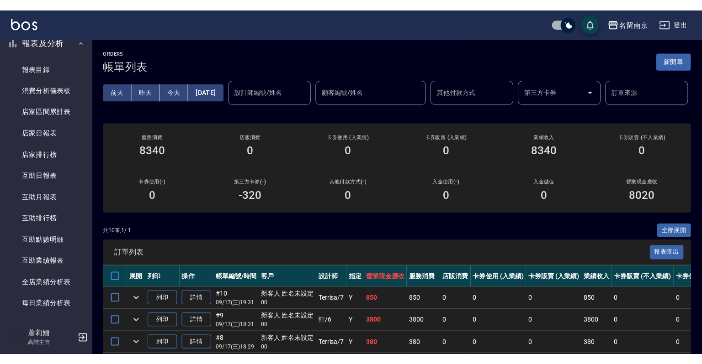
scroll to position [457, 0]
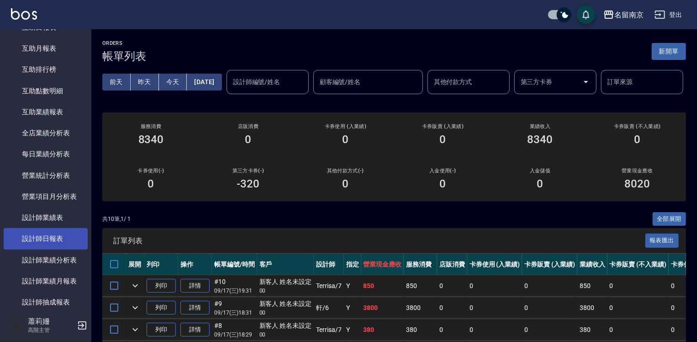
click at [57, 241] on link "設計師日報表" at bounding box center [46, 238] width 84 height 21
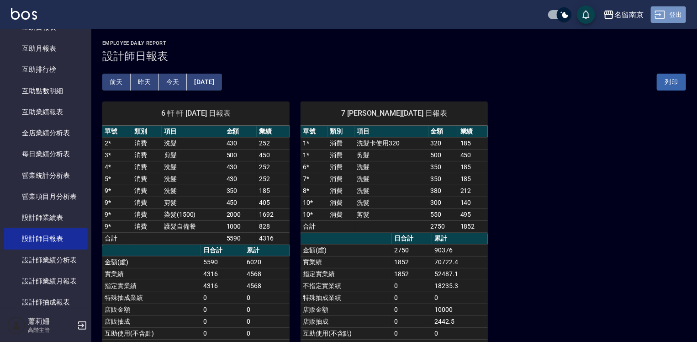
click at [673, 15] on button "登出" at bounding box center [668, 14] width 35 height 17
